Goal: Transaction & Acquisition: Purchase product/service

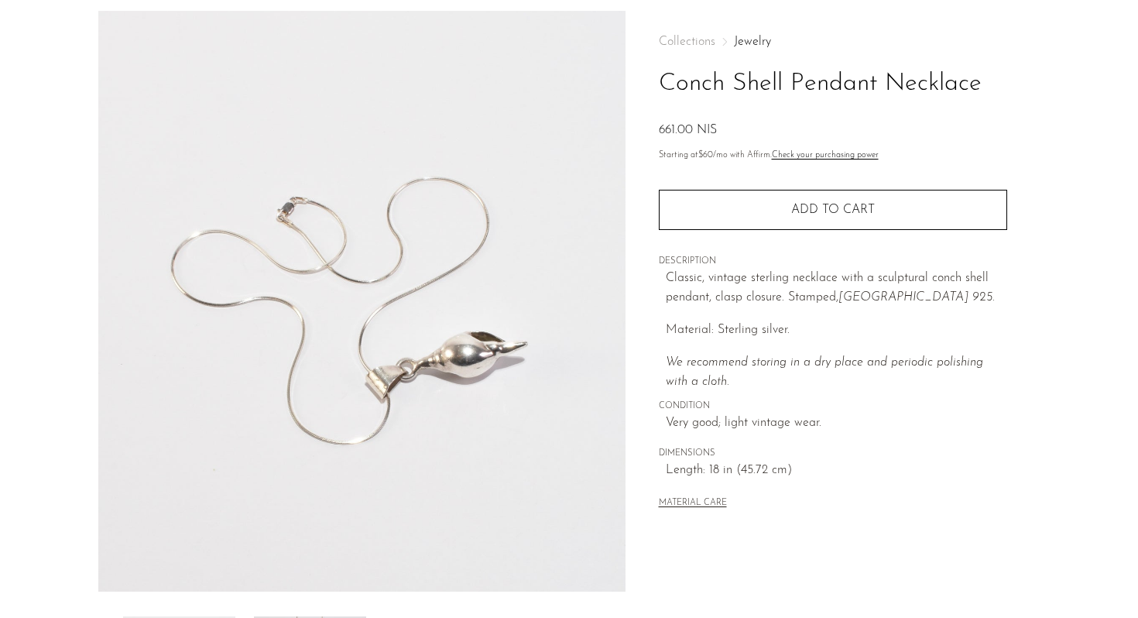
scroll to position [154, 0]
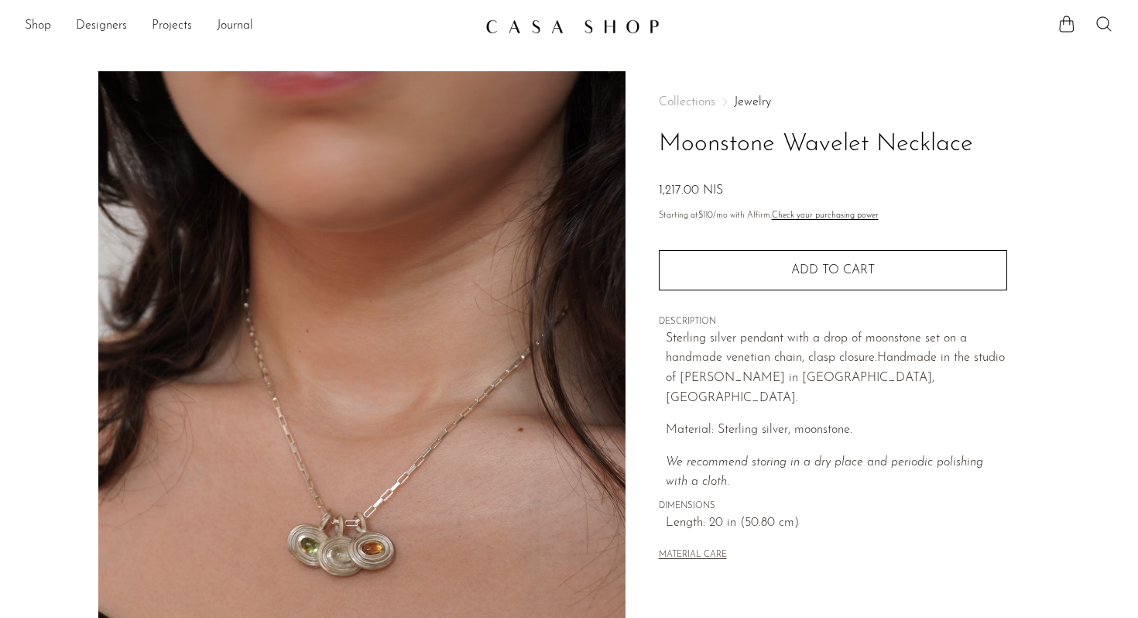
scroll to position [85, 0]
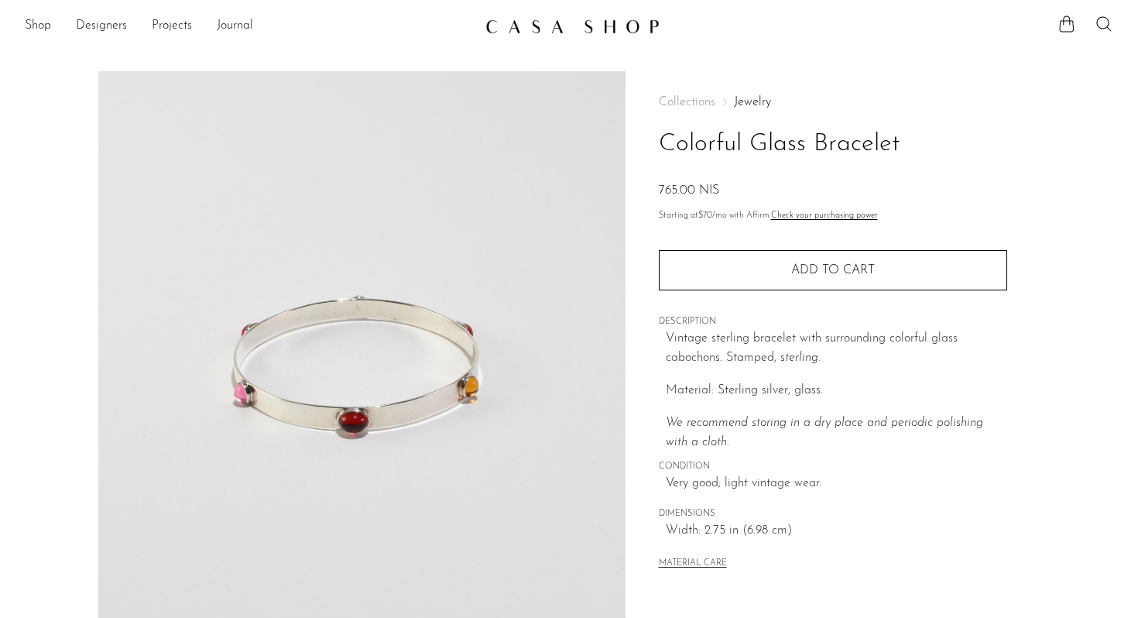
scroll to position [126, 0]
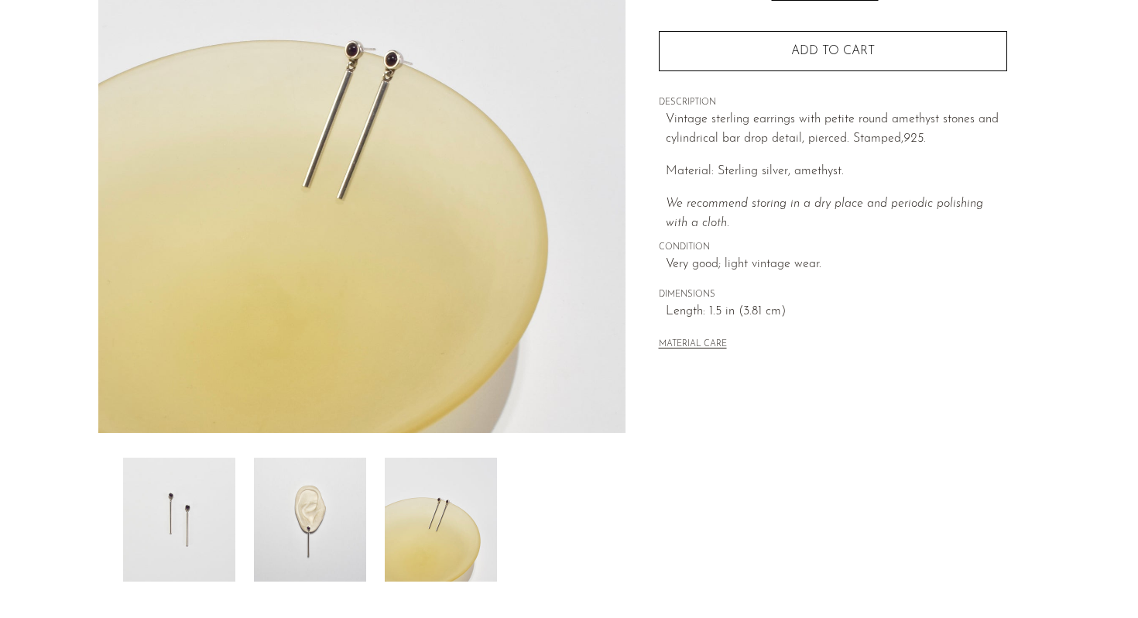
scroll to position [219, 0]
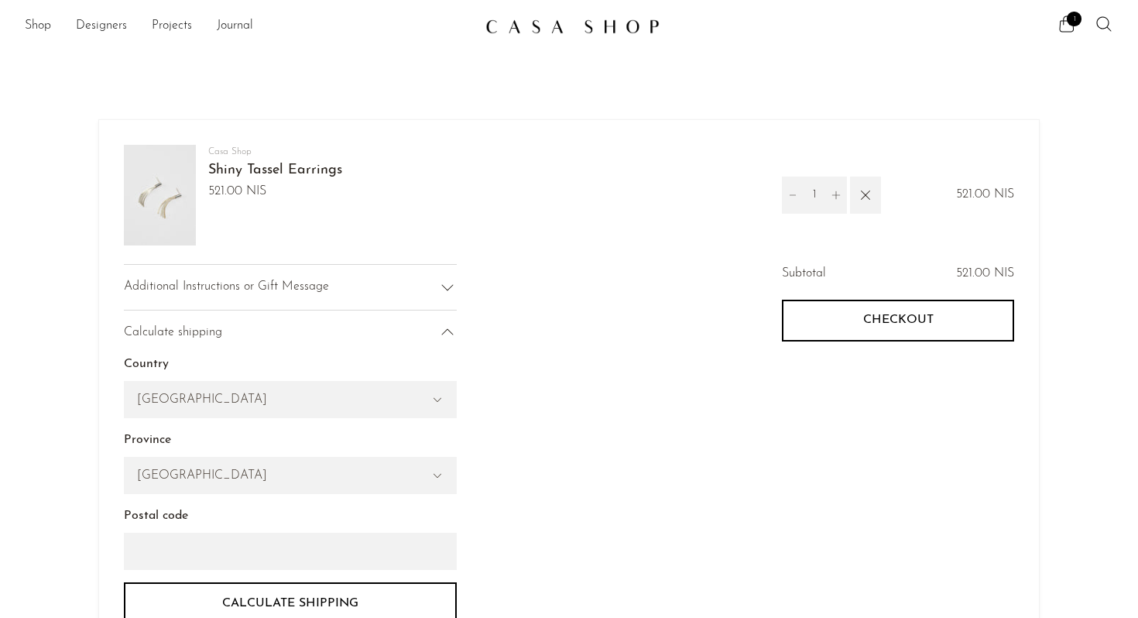
select select "[GEOGRAPHIC_DATA]"
click at [242, 167] on link "Shiny Tassel Earrings" at bounding box center [275, 170] width 134 height 14
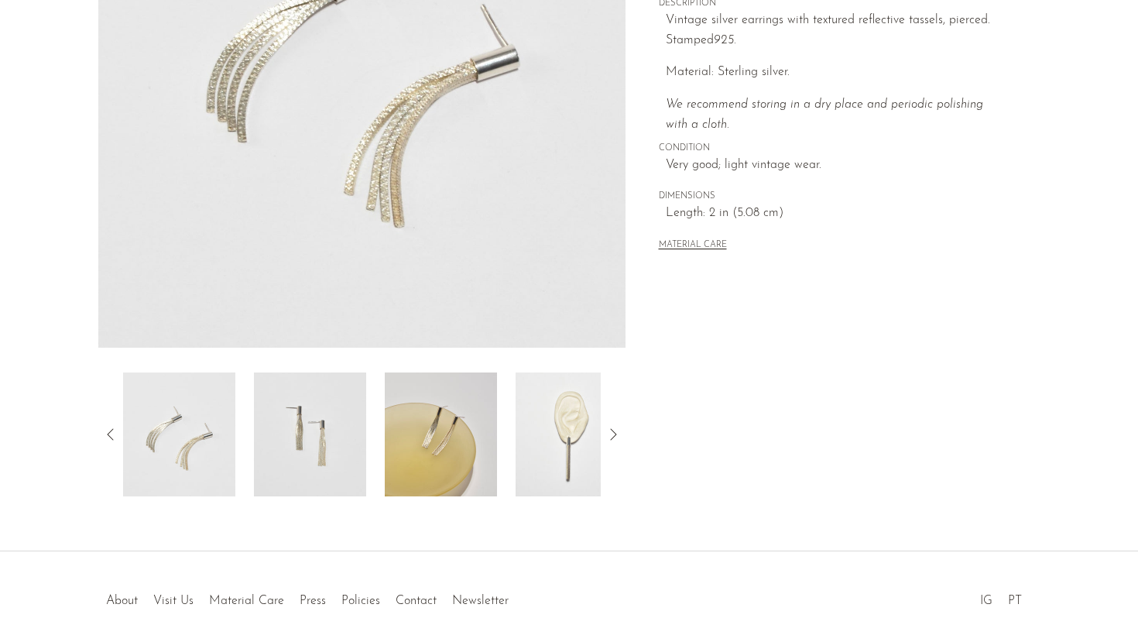
scroll to position [310, 0]
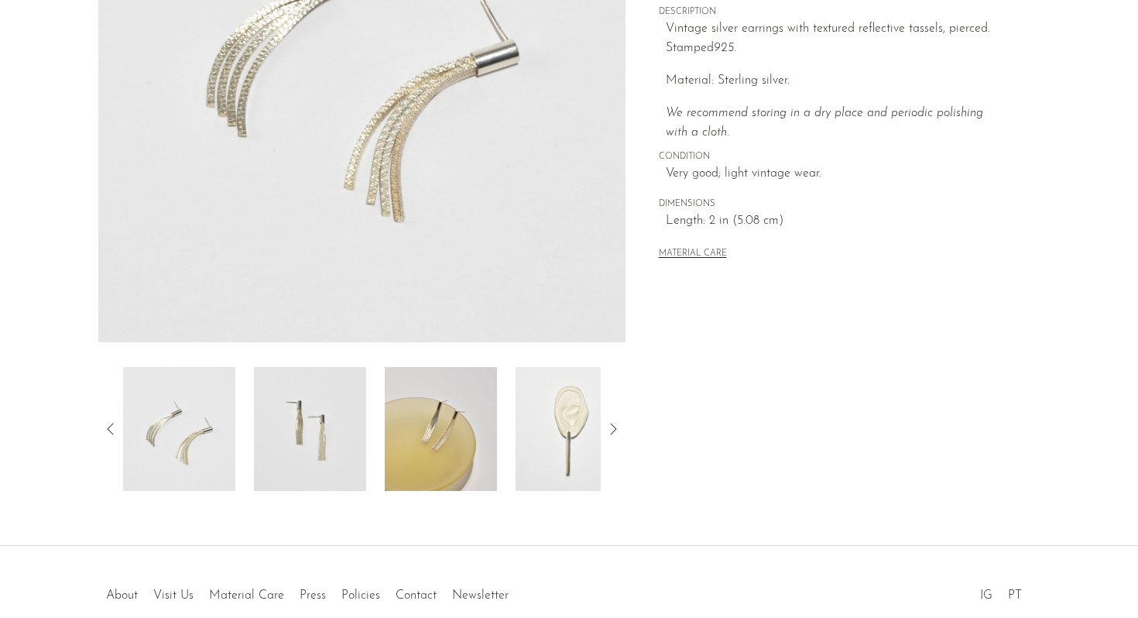
click at [518, 404] on img at bounding box center [572, 429] width 112 height 124
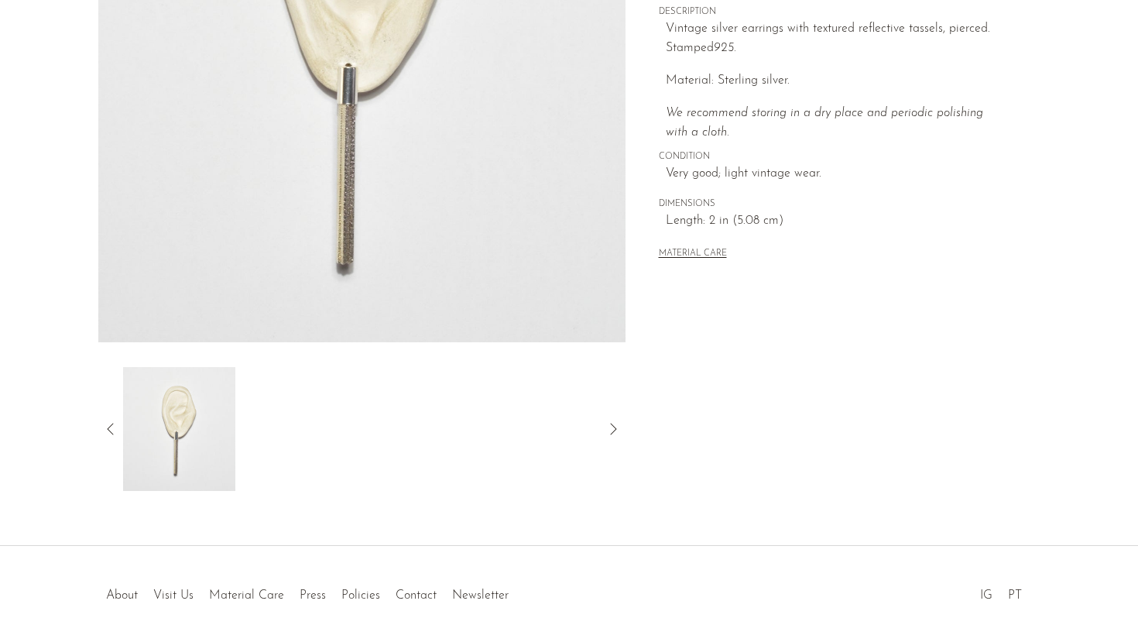
click at [117, 427] on icon at bounding box center [110, 429] width 19 height 19
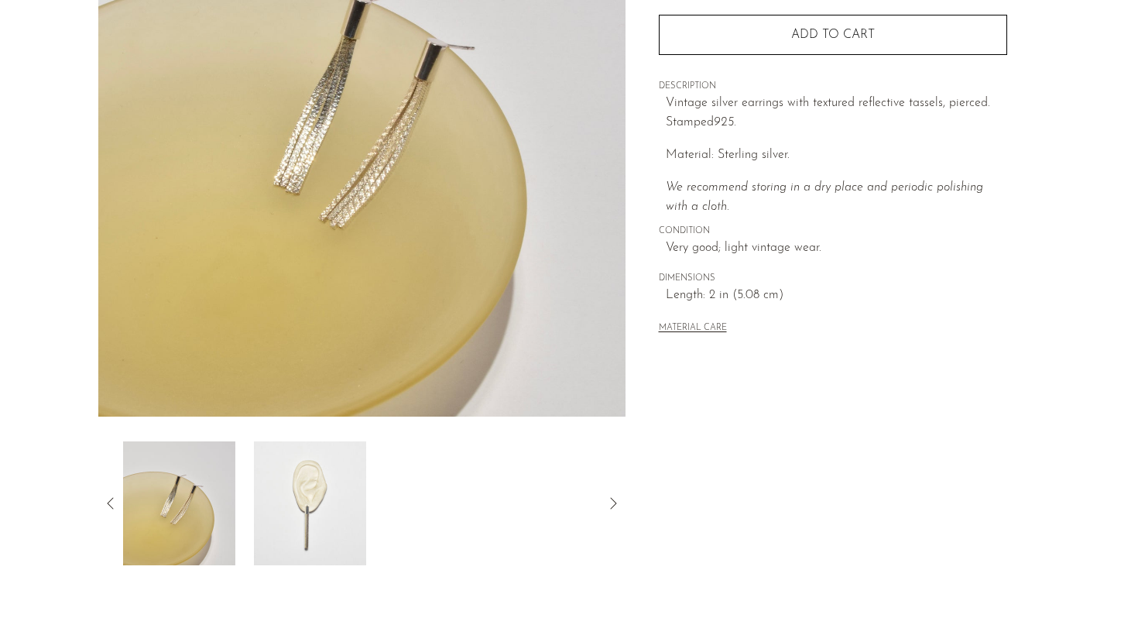
scroll to position [235, 0]
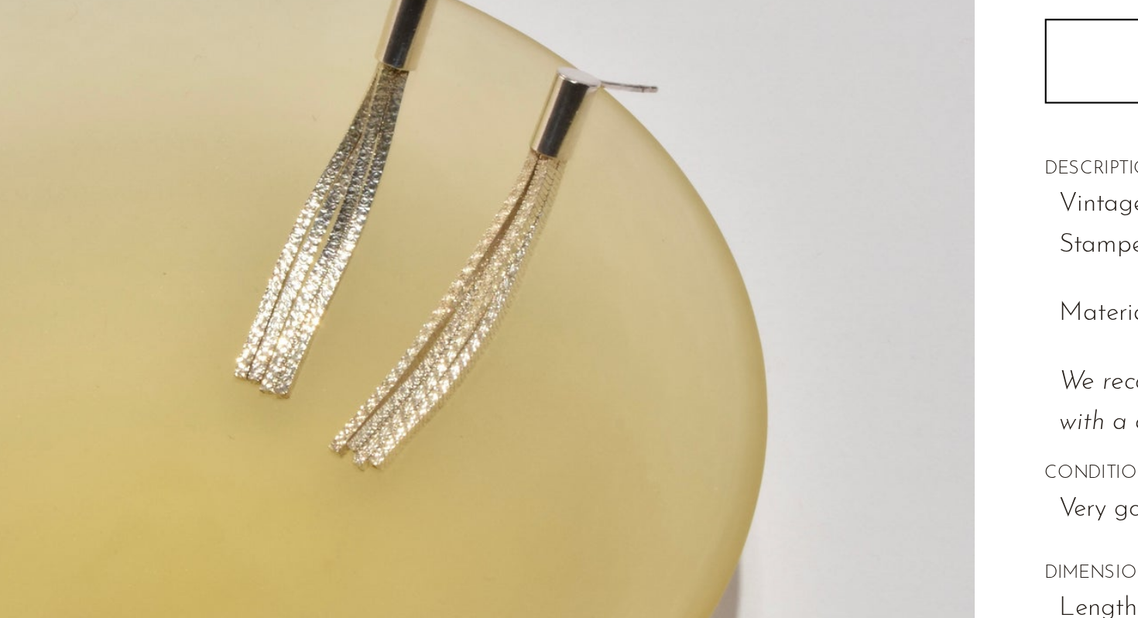
click at [308, 187] on img at bounding box center [361, 127] width 527 height 581
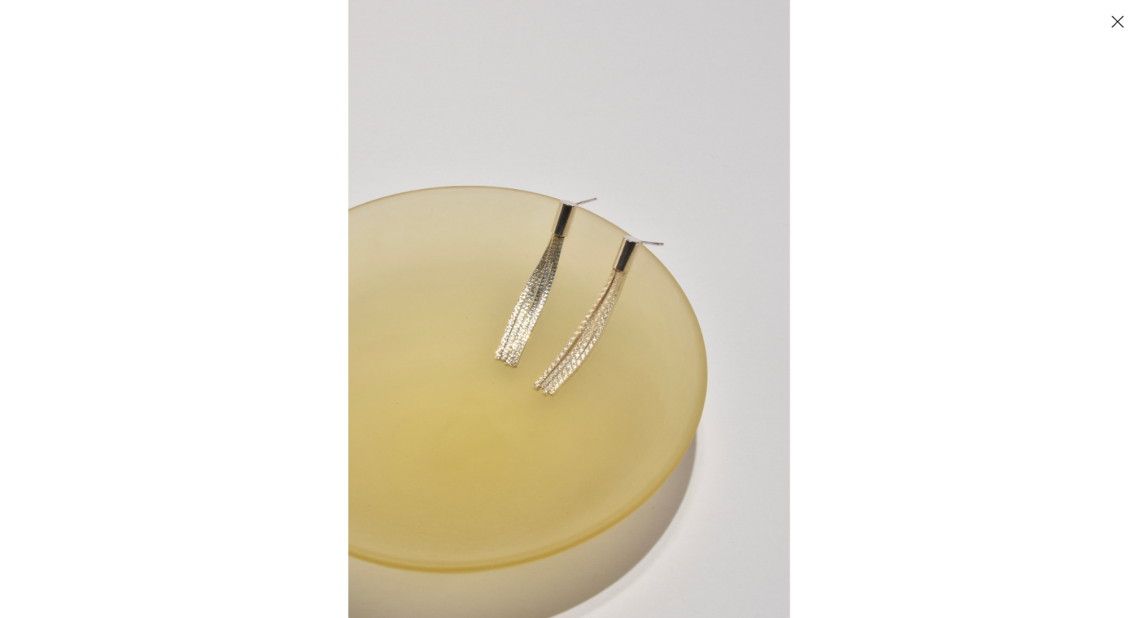
scroll to position [216, 0]
click at [1122, 26] on button "Close" at bounding box center [1116, 21] width 27 height 27
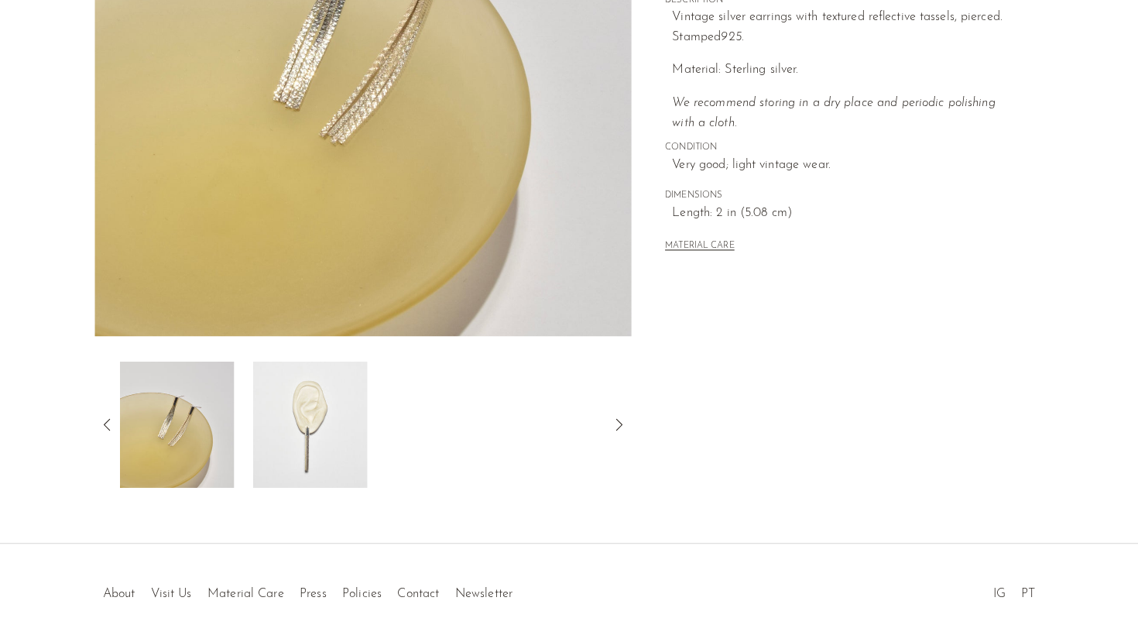
scroll to position [348, 0]
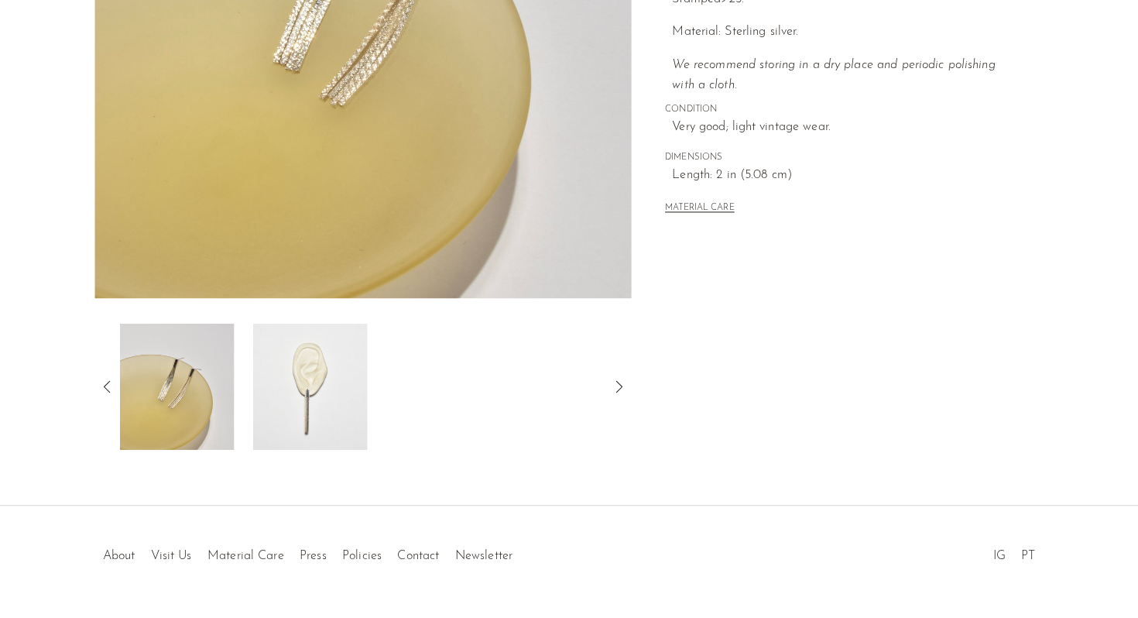
click at [261, 411] on img at bounding box center [310, 390] width 112 height 124
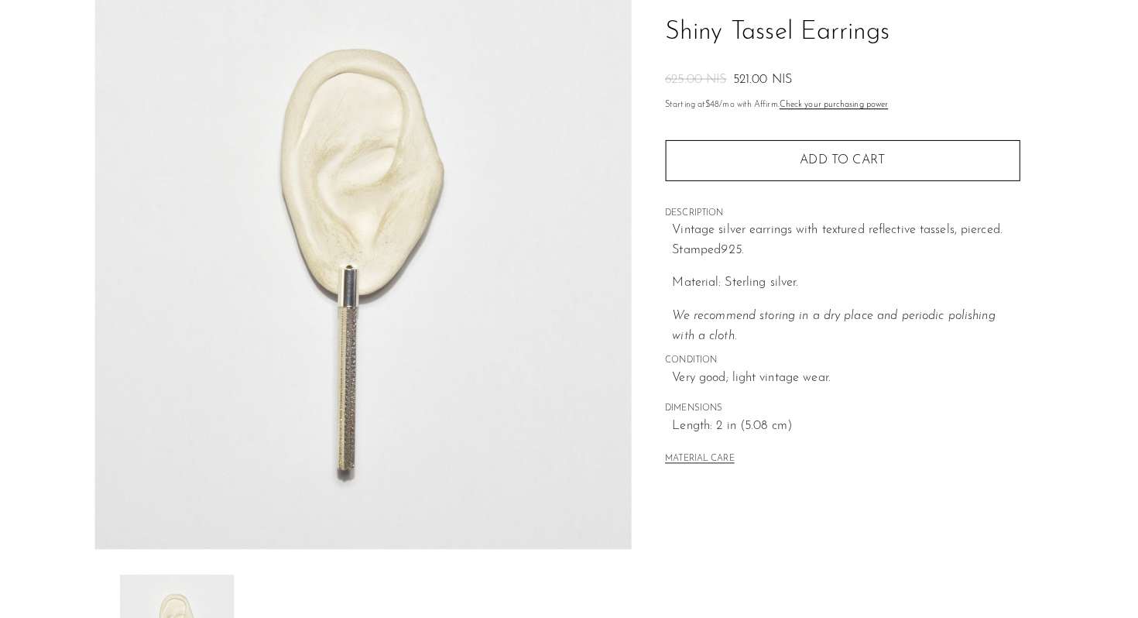
scroll to position [0, 0]
